Goal: Task Accomplishment & Management: Use online tool/utility

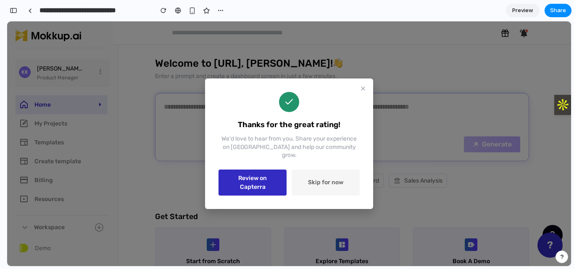
scroll to position [336, 0]
click at [18, 14] on button "button" at bounding box center [13, 10] width 13 height 13
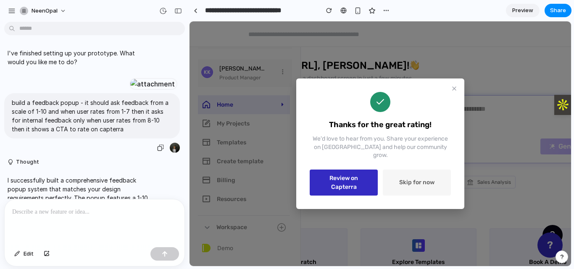
scroll to position [266, 0]
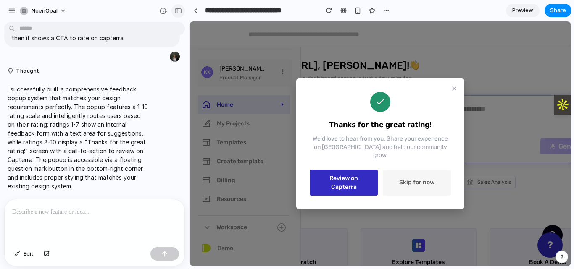
click at [178, 11] on div "button" at bounding box center [178, 11] width 8 height 6
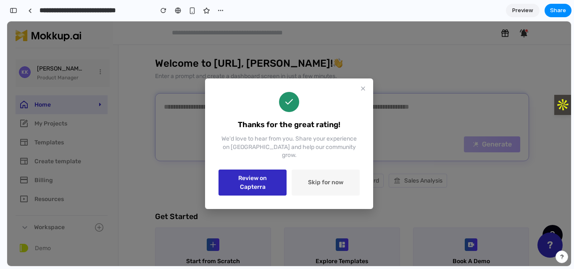
scroll to position [178, 0]
click at [331, 186] on button "Skip for now" at bounding box center [325, 183] width 68 height 26
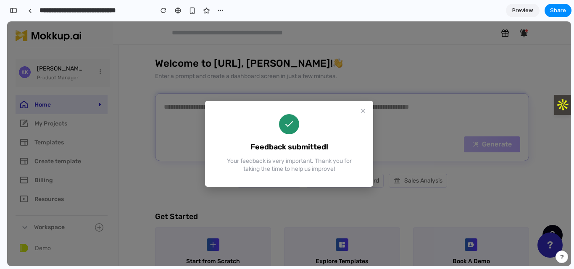
click at [362, 112] on icon at bounding box center [362, 110] width 3 height 3
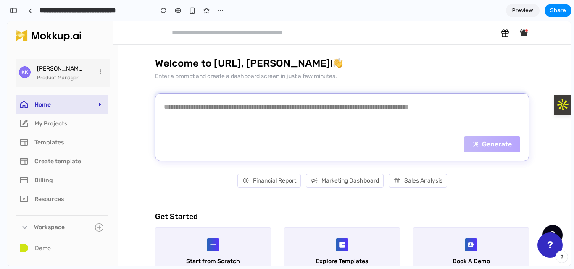
click at [545, 248] on button "?" at bounding box center [549, 245] width 25 height 25
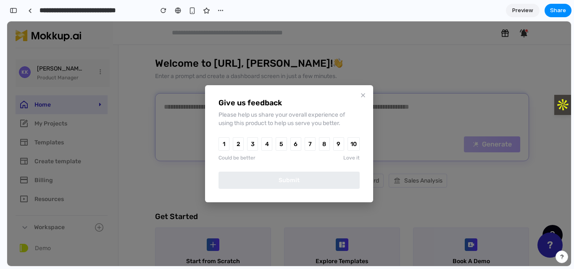
click at [223, 141] on button "1" at bounding box center [223, 143] width 11 height 13
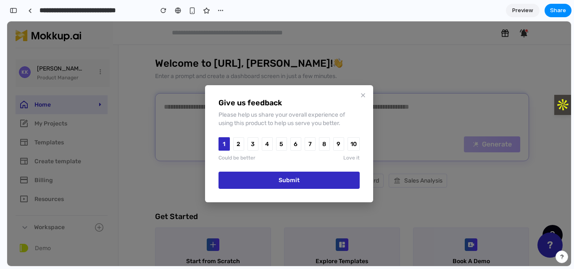
click at [245, 140] on div "1 2 3 4 5 6 7 8 9 10" at bounding box center [288, 143] width 141 height 13
click at [263, 145] on button "4" at bounding box center [267, 143] width 11 height 13
click at [267, 176] on button "Submit" at bounding box center [288, 180] width 141 height 17
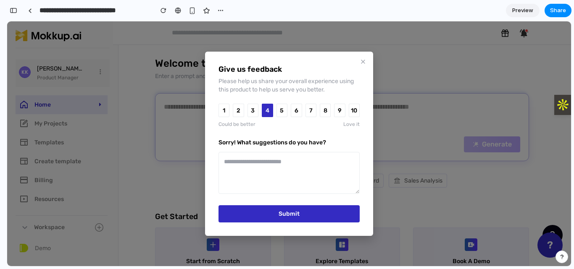
click at [294, 156] on textarea at bounding box center [288, 173] width 141 height 42
click at [268, 213] on button "Submit" at bounding box center [288, 213] width 141 height 17
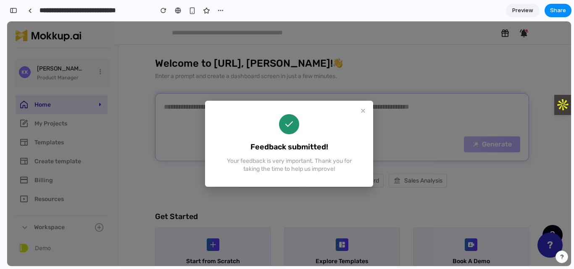
click at [360, 111] on icon at bounding box center [363, 111] width 7 height 7
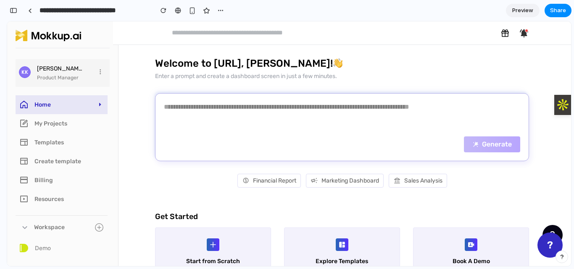
click at [554, 244] on button "?" at bounding box center [549, 245] width 25 height 25
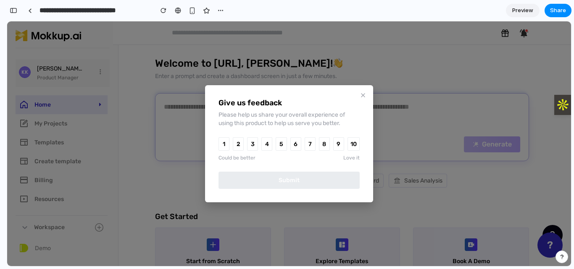
click at [341, 145] on button "9" at bounding box center [338, 143] width 11 height 13
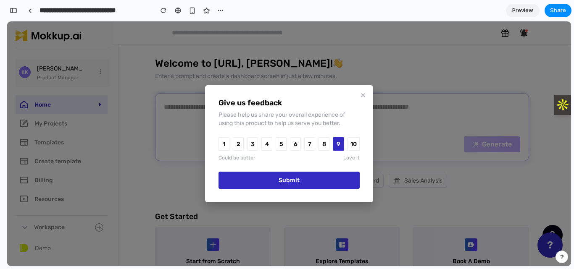
click at [363, 95] on icon at bounding box center [363, 95] width 7 height 7
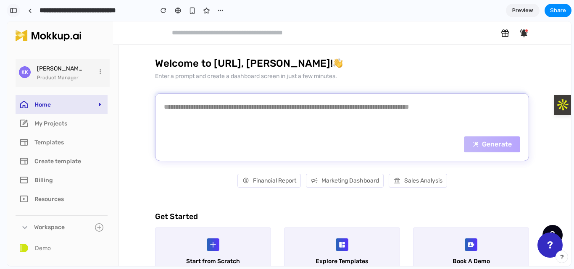
click at [17, 13] on button "button" at bounding box center [13, 10] width 13 height 13
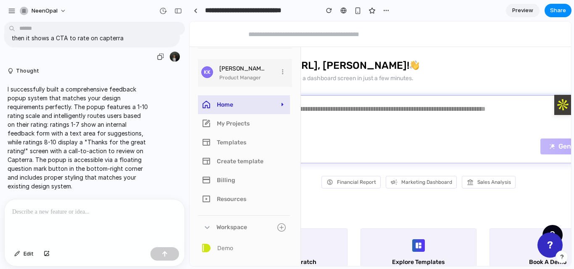
scroll to position [266, 0]
click at [181, 12] on div "button" at bounding box center [178, 11] width 8 height 6
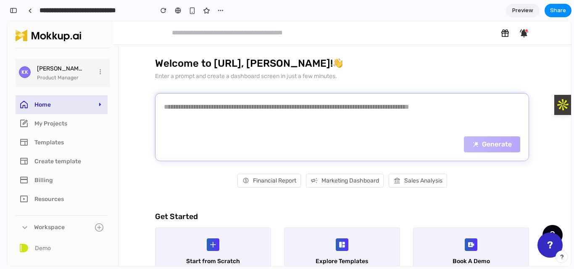
click at [540, 241] on button "?" at bounding box center [549, 245] width 25 height 25
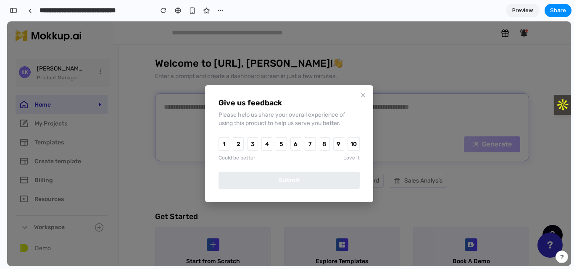
click at [221, 150] on button "1" at bounding box center [223, 143] width 11 height 13
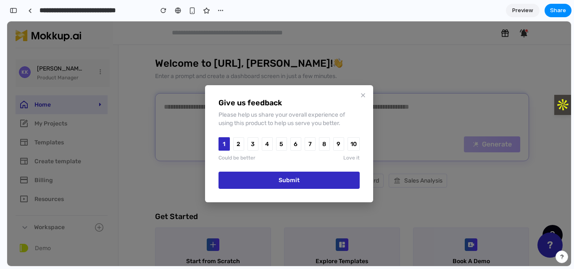
click at [307, 142] on button "7" at bounding box center [310, 143] width 11 height 13
click at [284, 176] on button "Submit" at bounding box center [288, 180] width 141 height 17
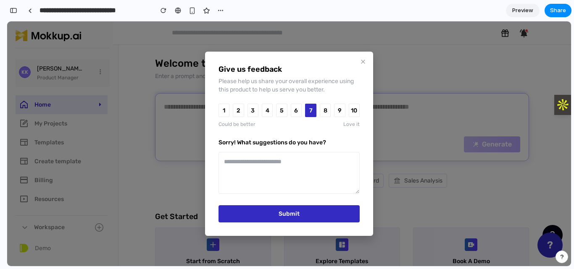
click at [291, 166] on textarea at bounding box center [288, 173] width 141 height 42
type textarea "*****"
click at [278, 205] on button "Submit" at bounding box center [288, 213] width 141 height 17
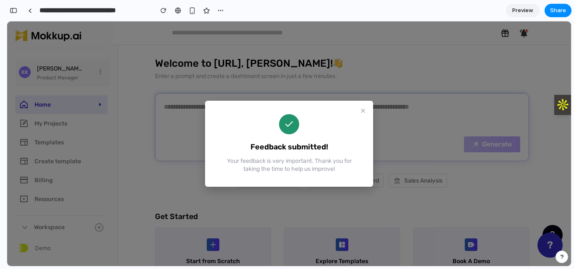
click at [362, 111] on icon at bounding box center [362, 110] width 3 height 3
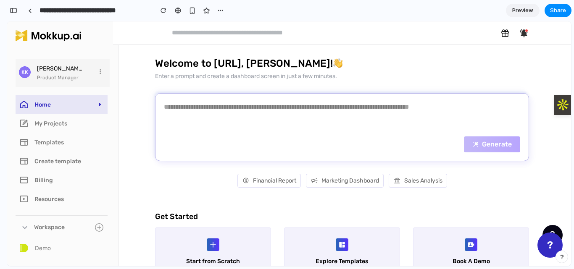
click at [542, 247] on button "?" at bounding box center [549, 245] width 25 height 25
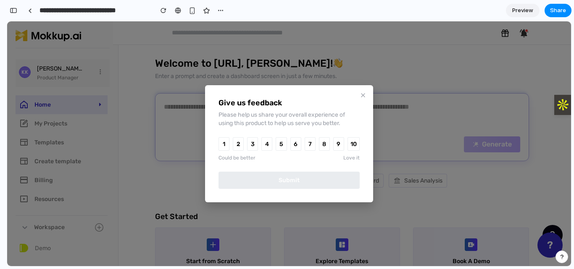
click at [351, 145] on button "10" at bounding box center [353, 143] width 12 height 13
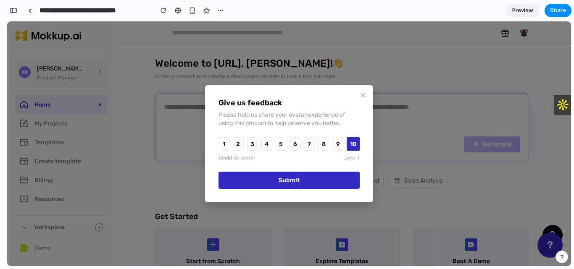
click at [291, 183] on button "Submit" at bounding box center [288, 180] width 141 height 17
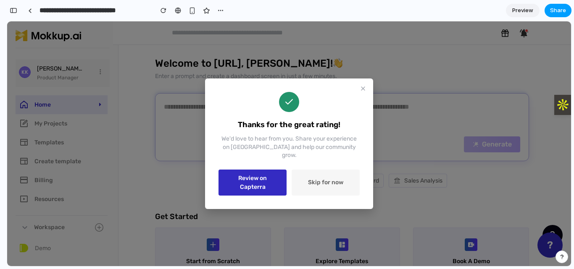
click at [553, 4] on button "Share" at bounding box center [557, 10] width 27 height 13
click at [565, 13] on button "Share" at bounding box center [557, 10] width 27 height 13
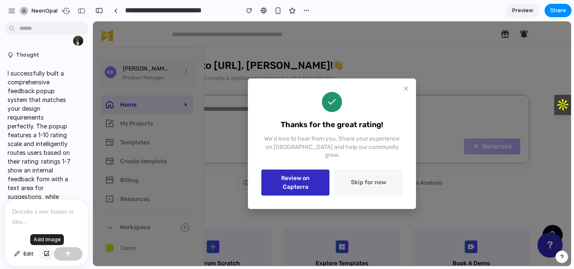
click at [44, 254] on div "button" at bounding box center [47, 254] width 6 height 5
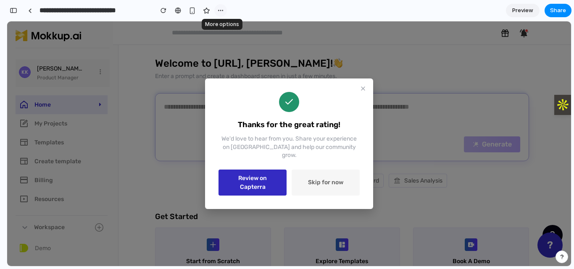
click at [222, 11] on div "button" at bounding box center [220, 10] width 7 height 7
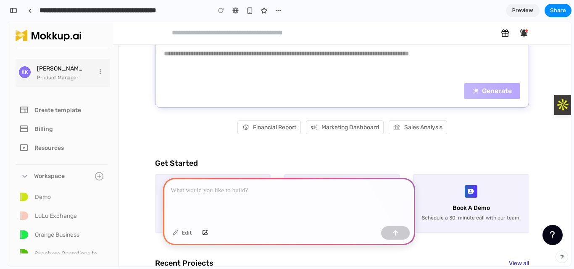
scroll to position [53, 0]
click at [70, 110] on li "Create template" at bounding box center [62, 109] width 92 height 19
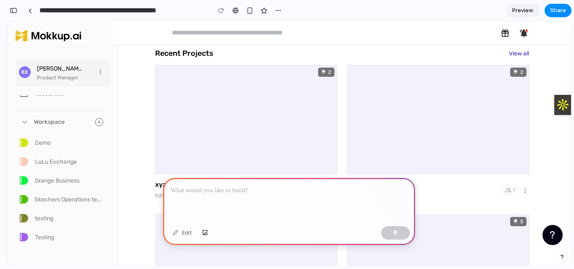
scroll to position [264, 0]
click at [205, 227] on button "button" at bounding box center [205, 232] width 14 height 13
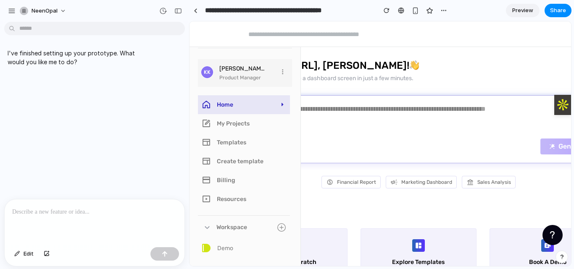
scroll to position [0, 0]
